Goal: Information Seeking & Learning: Learn about a topic

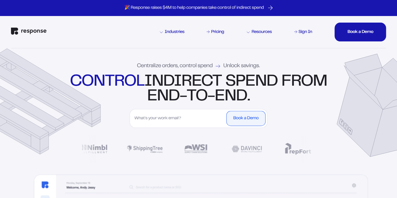
click at [113, 42] on div "Industries Pricing Resources Sign In Book a Demo Book a Demo Book a Demo Book a…" at bounding box center [198, 32] width 375 height 32
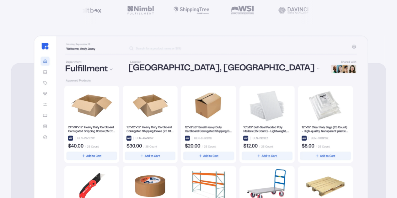
scroll to position [138, 0]
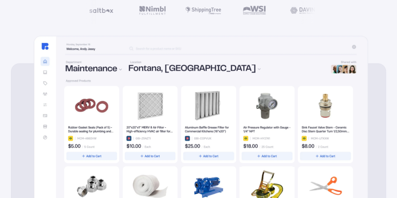
click at [88, 66] on img at bounding box center [201, 144] width 334 height 216
click at [41, 73] on img at bounding box center [201, 144] width 334 height 216
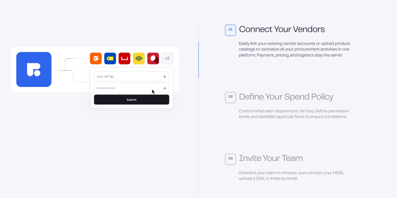
scroll to position [1442, 0]
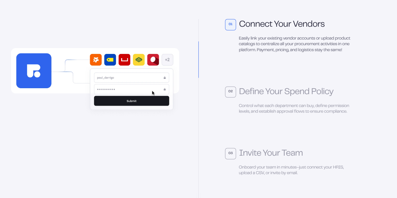
click at [251, 29] on div "Connect Your Vendors" at bounding box center [282, 24] width 86 height 9
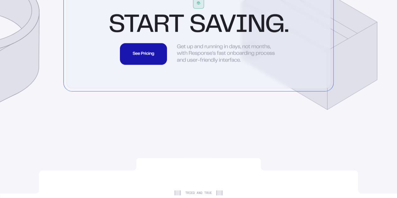
scroll to position [1695, 0]
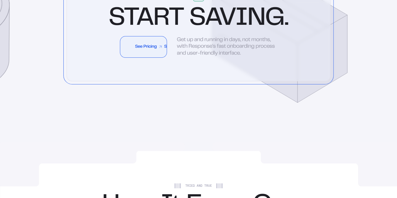
click at [152, 58] on link "See Pricing See Pricing See Pricing See Pricing See Pricing See Pricing See Pri…" at bounding box center [143, 47] width 47 height 22
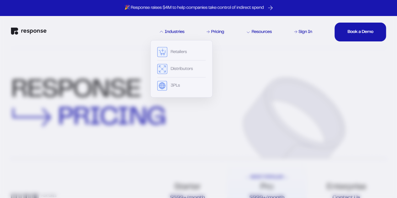
click at [176, 31] on div "Industries" at bounding box center [172, 32] width 24 height 4
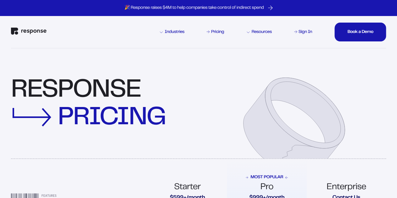
click at [176, 31] on div "Industries" at bounding box center [172, 32] width 24 height 4
click at [211, 32] on link "Pricing" at bounding box center [215, 32] width 19 height 7
click at [224, 33] on div "Pricing" at bounding box center [217, 32] width 13 height 4
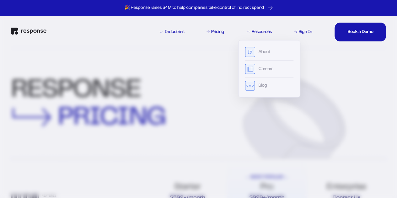
click at [263, 30] on div "Resources" at bounding box center [259, 32] width 25 height 4
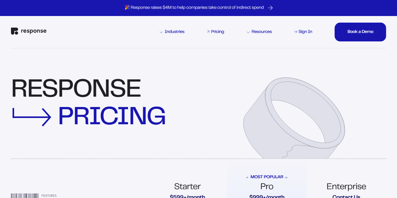
click at [211, 33] on link "Pricing" at bounding box center [215, 32] width 19 height 7
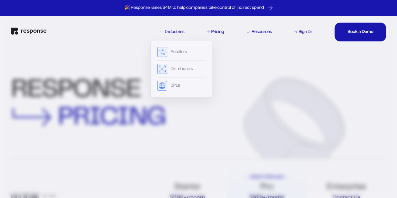
click at [170, 46] on div "Retailers Distributors 3PLs" at bounding box center [181, 68] width 62 height 57
click at [175, 51] on div "Retailers" at bounding box center [178, 52] width 16 height 4
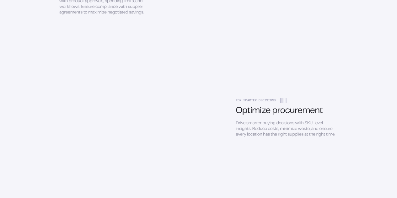
scroll to position [823, 0]
